Goal: Find specific page/section: Find specific page/section

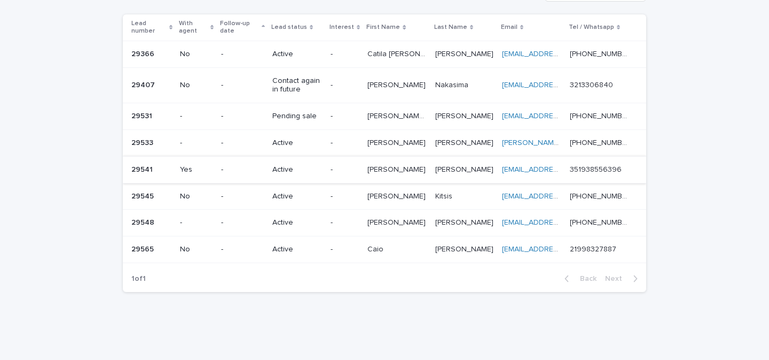
scroll to position [96, 0]
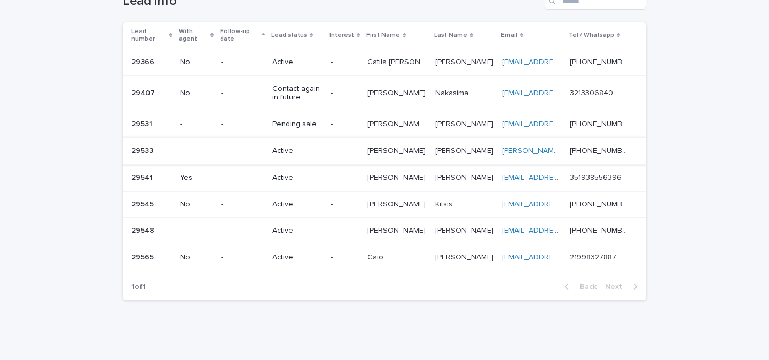
scroll to position [96, 0]
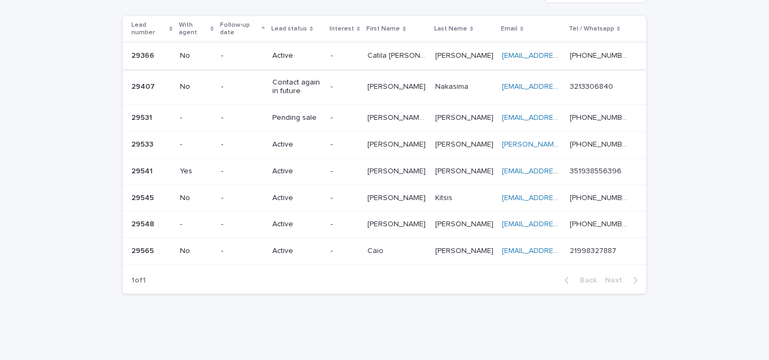
scroll to position [96, 0]
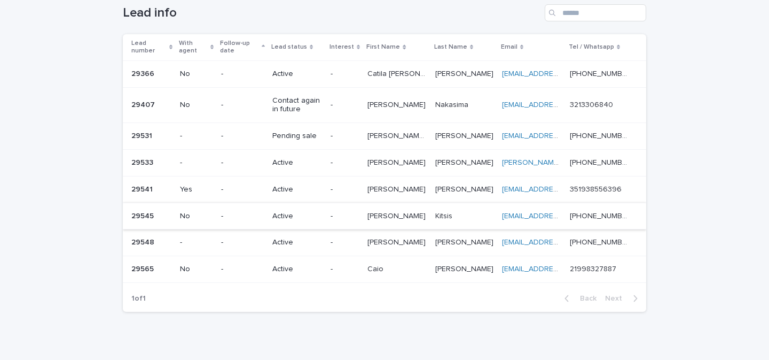
scroll to position [96, 0]
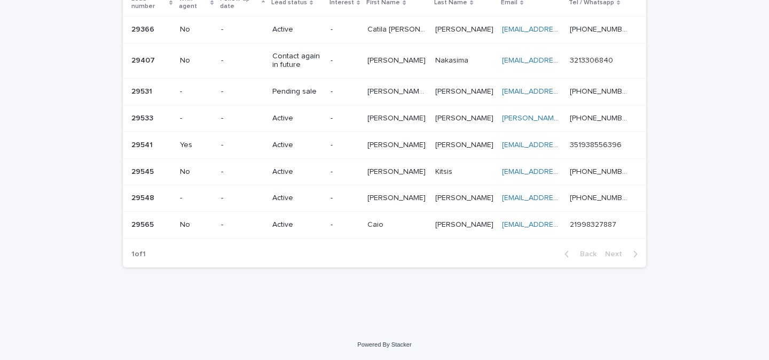
drag, startPoint x: 501, startPoint y: 368, endPoint x: 507, endPoint y: 379, distance: 13.4
click at [507, 359] on html "Lead info Sales Closed Accounting Admission Agent Leads CC Loading... Saving… L…" at bounding box center [384, 180] width 769 height 360
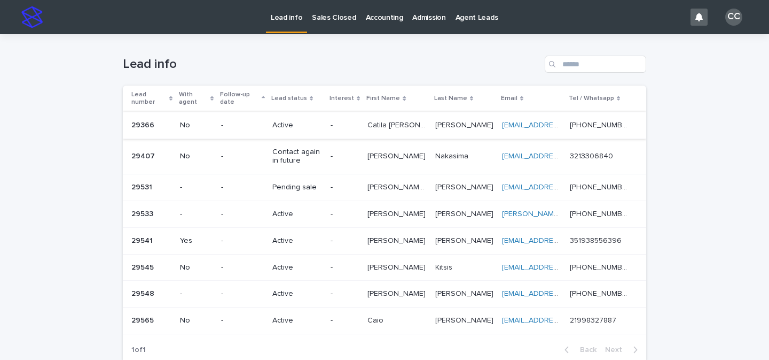
scroll to position [96, 0]
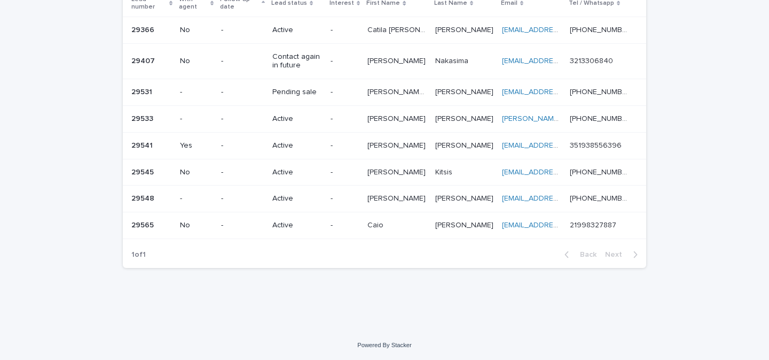
scroll to position [96, 0]
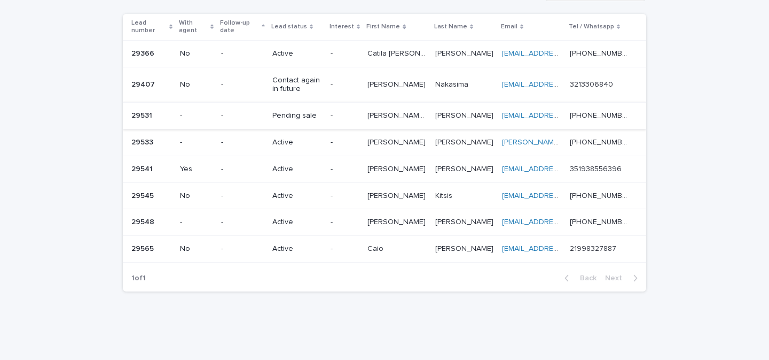
scroll to position [96, 0]
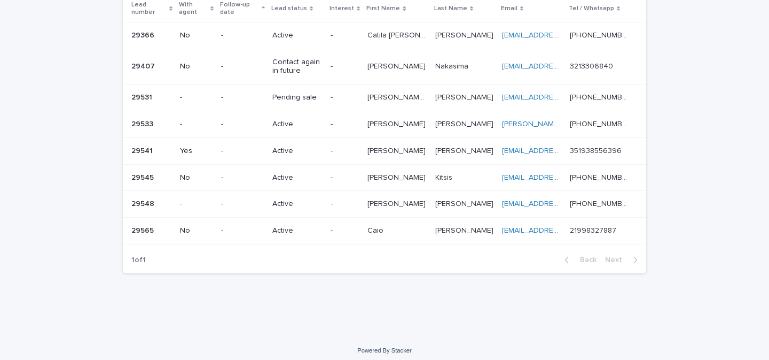
scroll to position [96, 0]
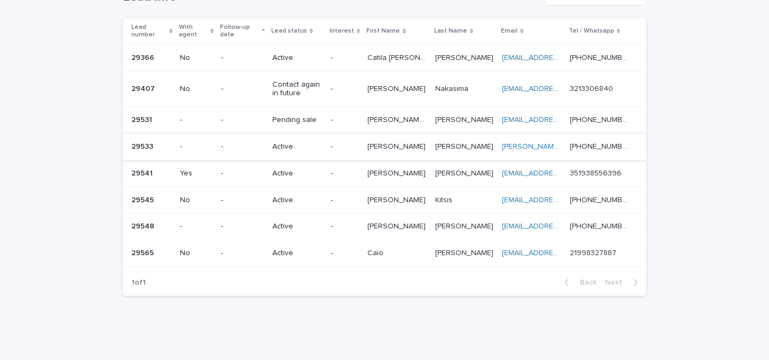
scroll to position [96, 0]
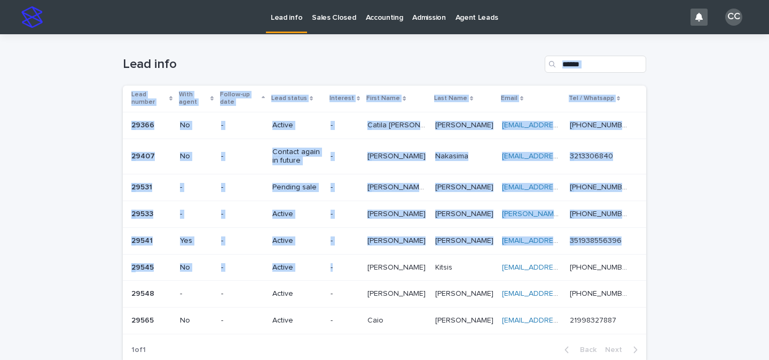
drag, startPoint x: 286, startPoint y: 116, endPoint x: 422, endPoint y: 379, distance: 295.6
click at [422, 359] on html "Lead info Sales Closed Accounting Admission Agent Leads CC Loading... Saving… L…" at bounding box center [384, 180] width 769 height 360
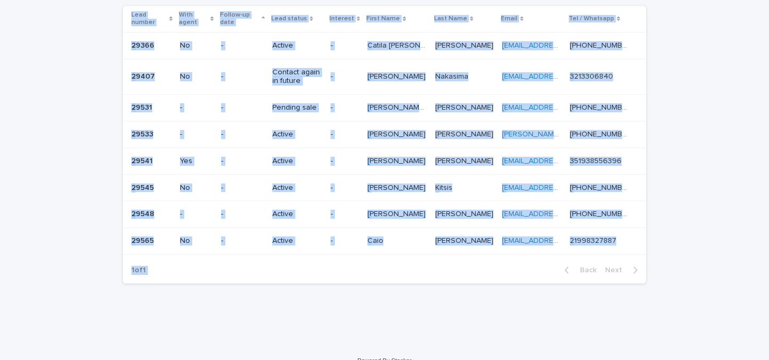
scroll to position [96, 0]
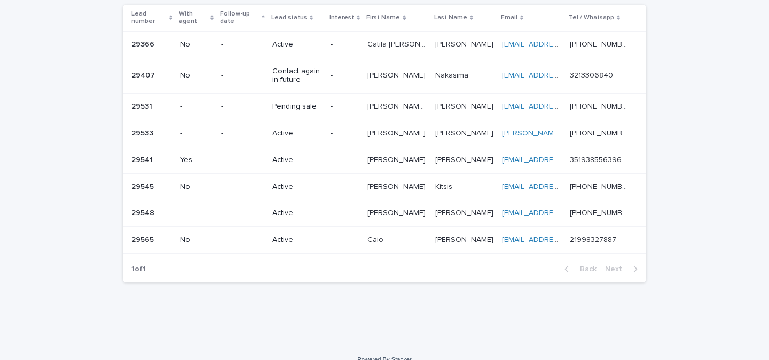
scroll to position [96, 0]
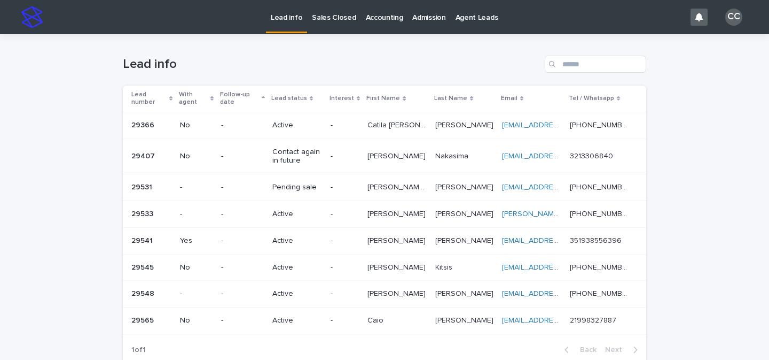
scroll to position [96, 0]
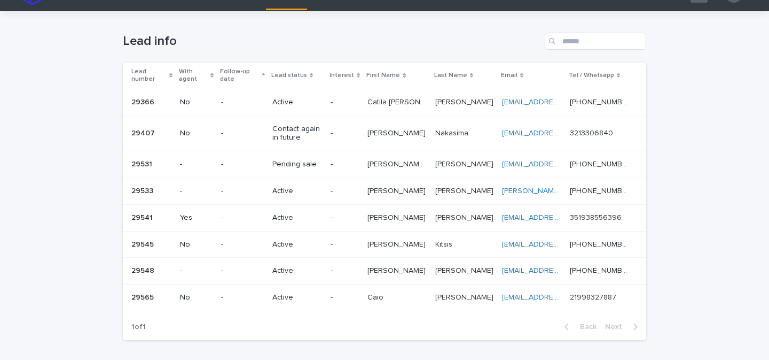
scroll to position [1, 0]
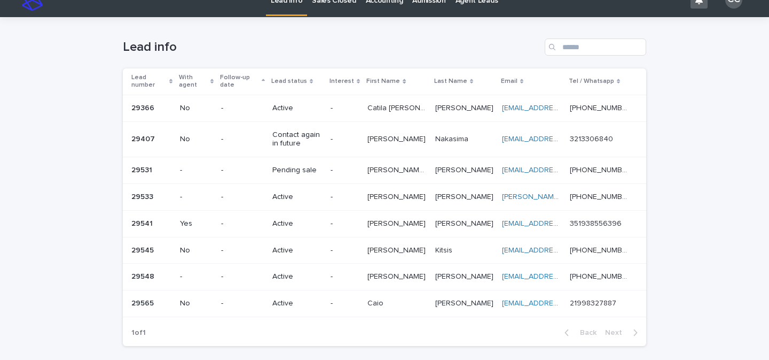
scroll to position [17, 0]
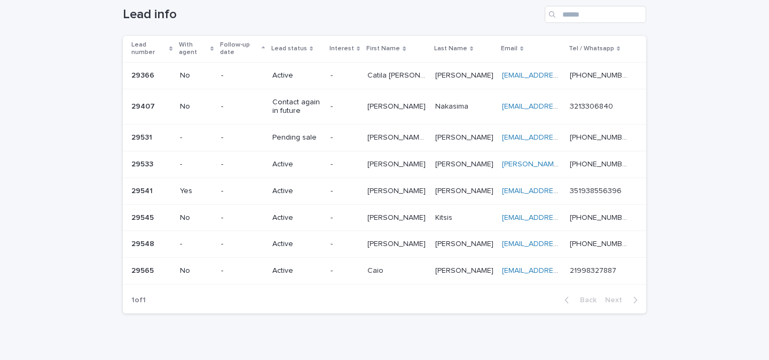
scroll to position [96, 0]
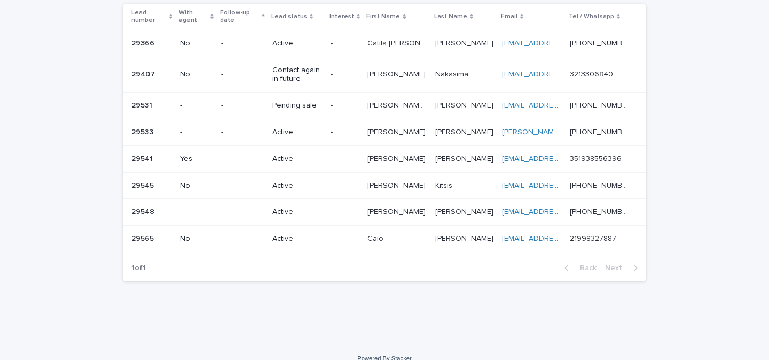
scroll to position [85, 0]
